Goal: Information Seeking & Learning: Learn about a topic

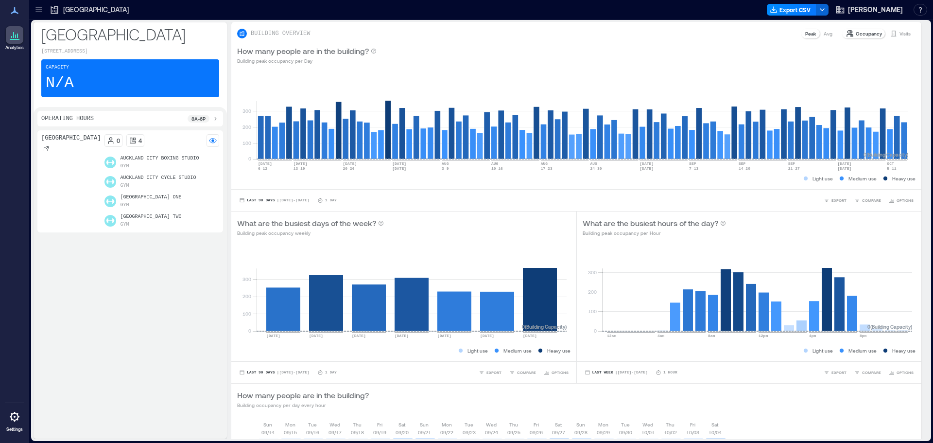
click at [55, 7] on icon at bounding box center [55, 10] width 10 height 10
click at [37, 12] on icon at bounding box center [38, 11] width 6 height 1
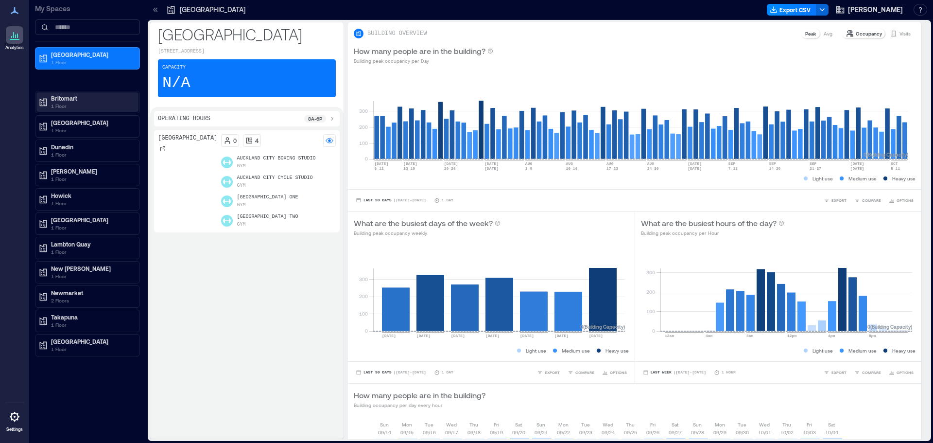
click at [70, 97] on p "Britomart" at bounding box center [92, 98] width 82 height 8
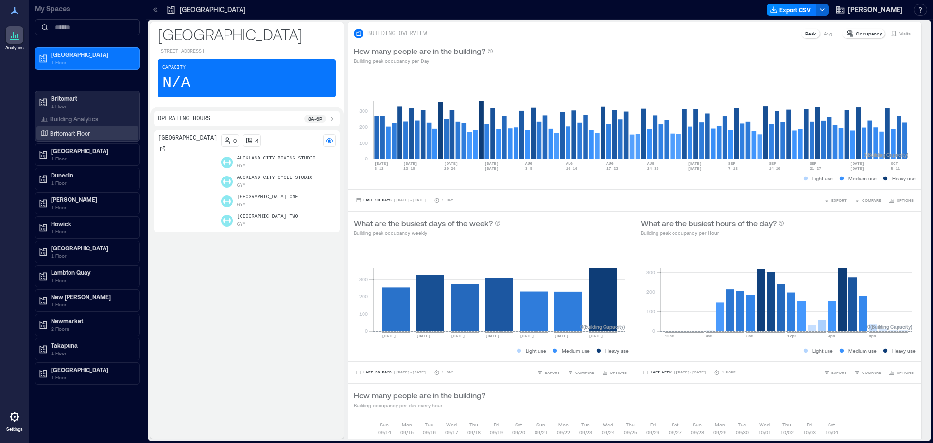
click at [63, 129] on p "Britomart Floor" at bounding box center [70, 133] width 40 height 8
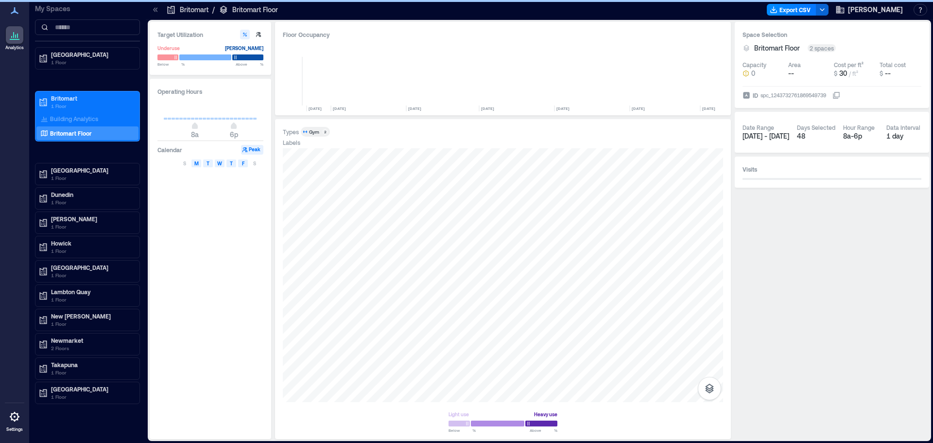
scroll to position [0, 4952]
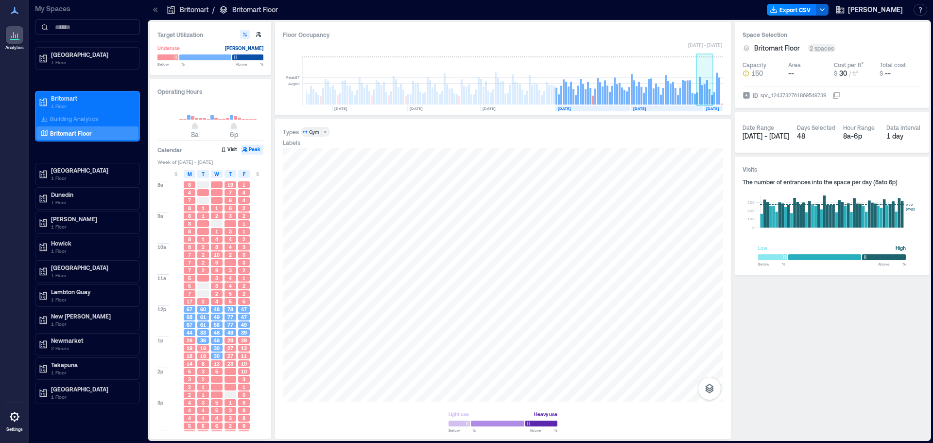
click at [712, 87] on rect at bounding box center [704, 81] width 17 height 49
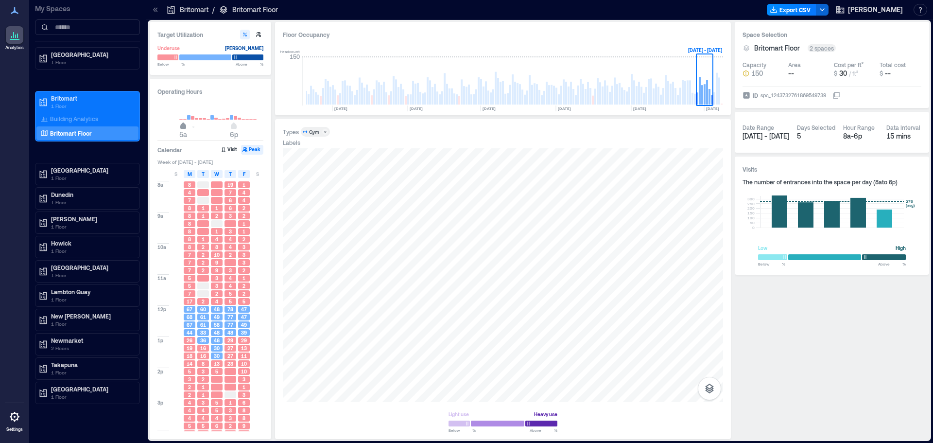
type input "*"
drag, startPoint x: 196, startPoint y: 125, endPoint x: 179, endPoint y: 140, distance: 22.7
click at [179, 129] on span "4a" at bounding box center [179, 127] width 6 height 4
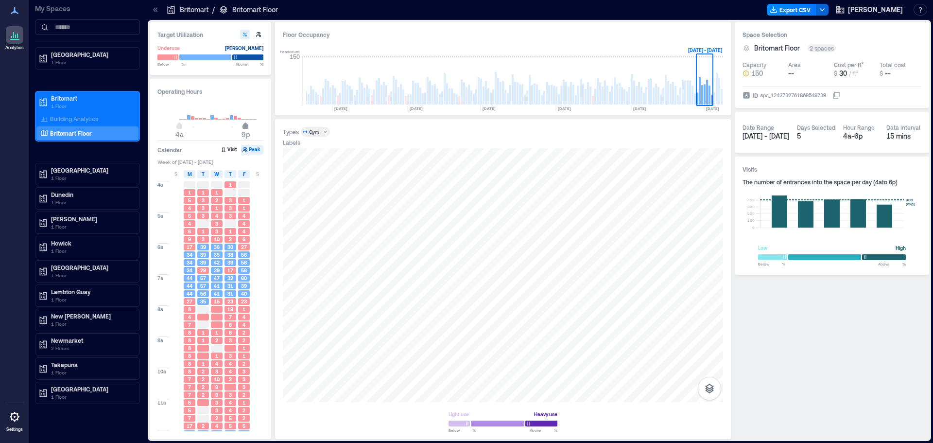
type input "**"
drag, startPoint x: 235, startPoint y: 128, endPoint x: 249, endPoint y: 137, distance: 16.3
click at [249, 129] on span "10p" at bounding box center [249, 127] width 6 height 4
click at [190, 174] on span "M" at bounding box center [190, 174] width 4 height 8
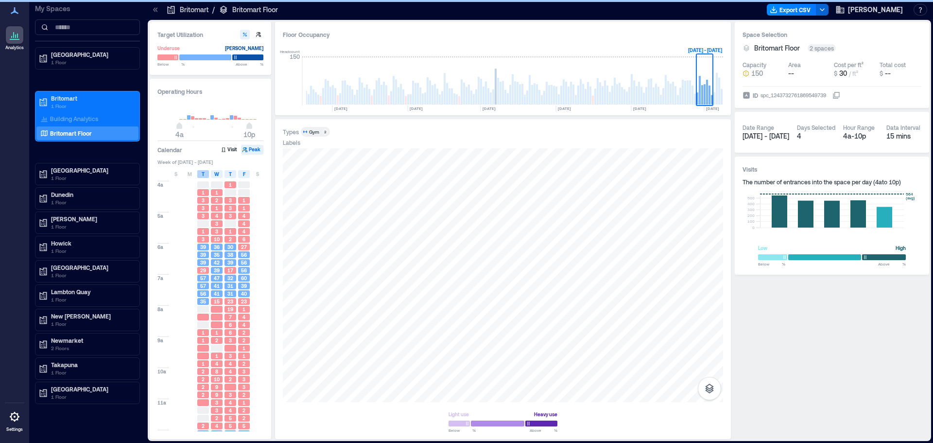
click at [203, 172] on span "T" at bounding box center [203, 174] width 3 height 8
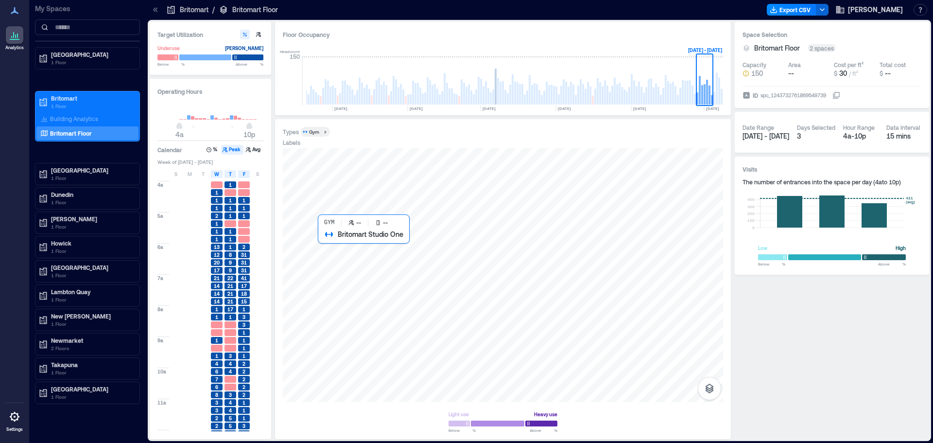
drag, startPoint x: 493, startPoint y: -59, endPoint x: 491, endPoint y: 187, distance: 245.3
drag, startPoint x: 491, startPoint y: 187, endPoint x: 230, endPoint y: 175, distance: 261.2
click at [230, 175] on span "T" at bounding box center [230, 174] width 3 height 8
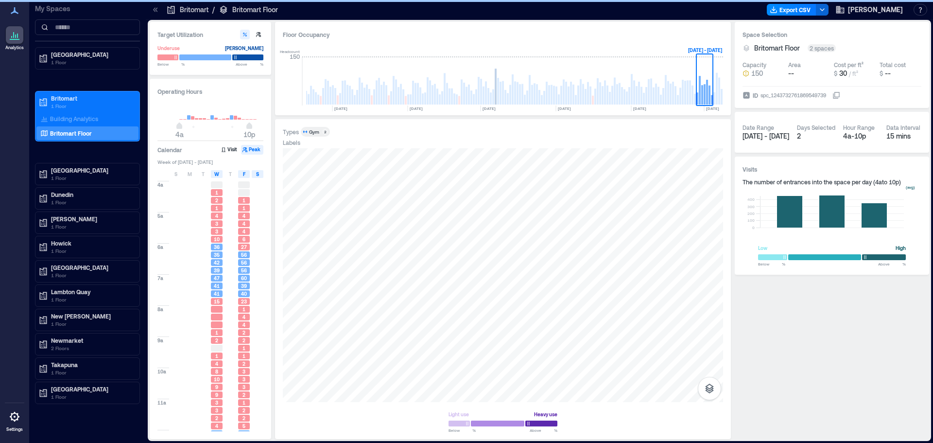
click at [254, 171] on div "S" at bounding box center [258, 174] width 12 height 8
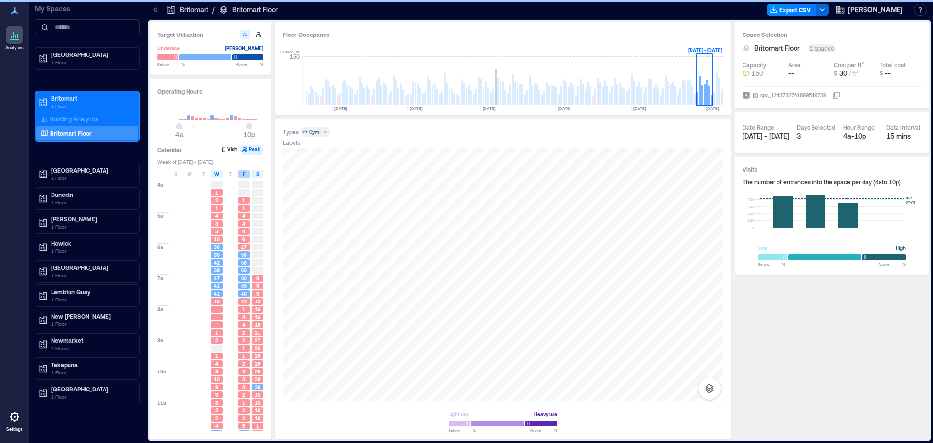
click at [244, 176] on span "F" at bounding box center [244, 174] width 2 height 8
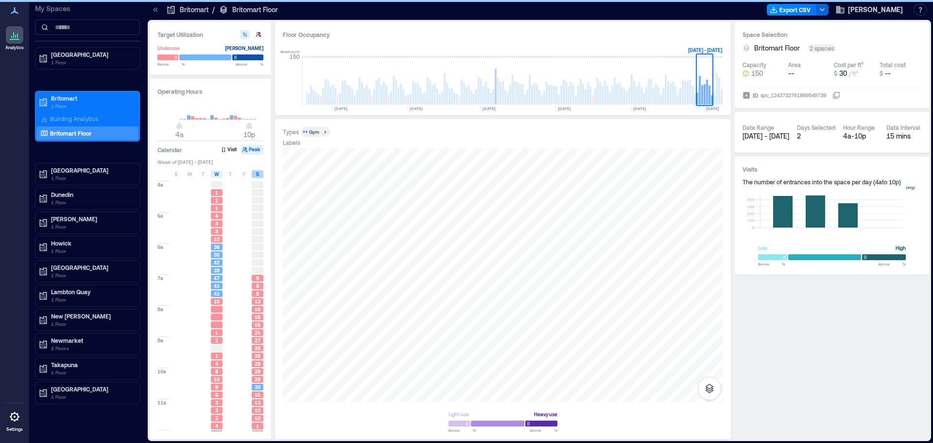
click at [258, 174] on span "S" at bounding box center [257, 174] width 3 height 8
